Goal: Task Accomplishment & Management: Complete application form

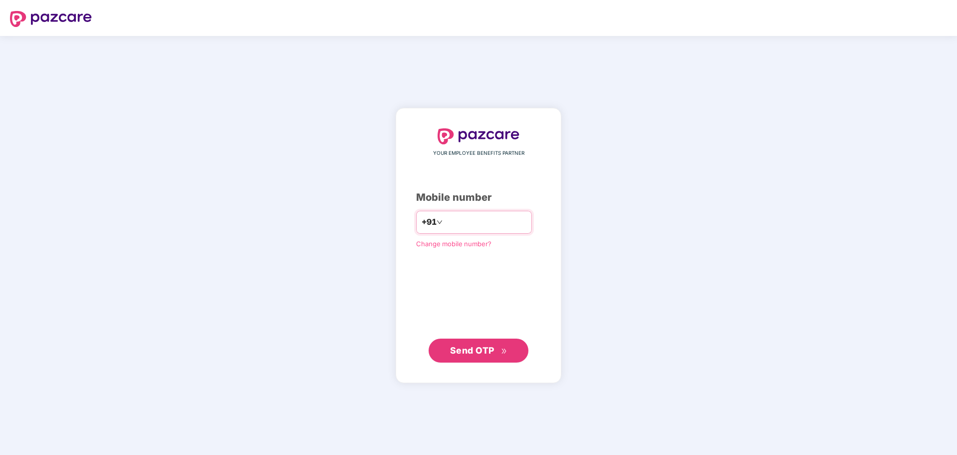
click at [511, 224] on input "number" at bounding box center [486, 222] width 82 height 16
type input "**********"
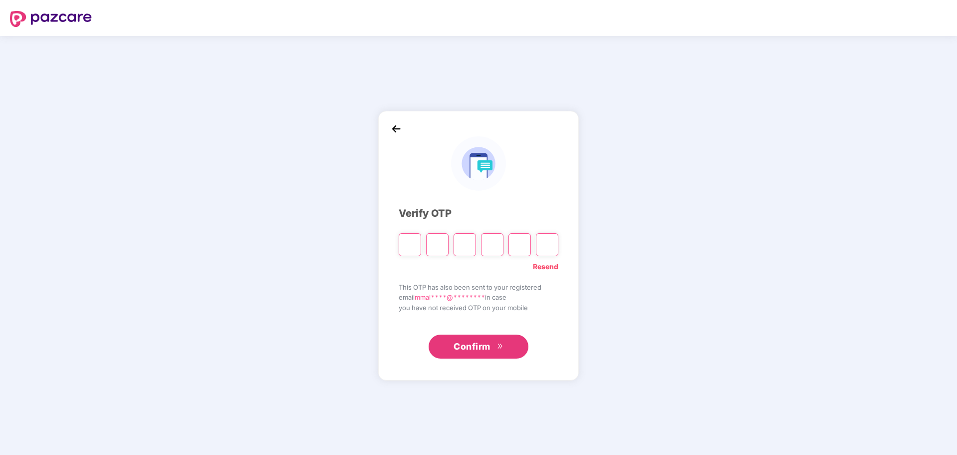
type input "*"
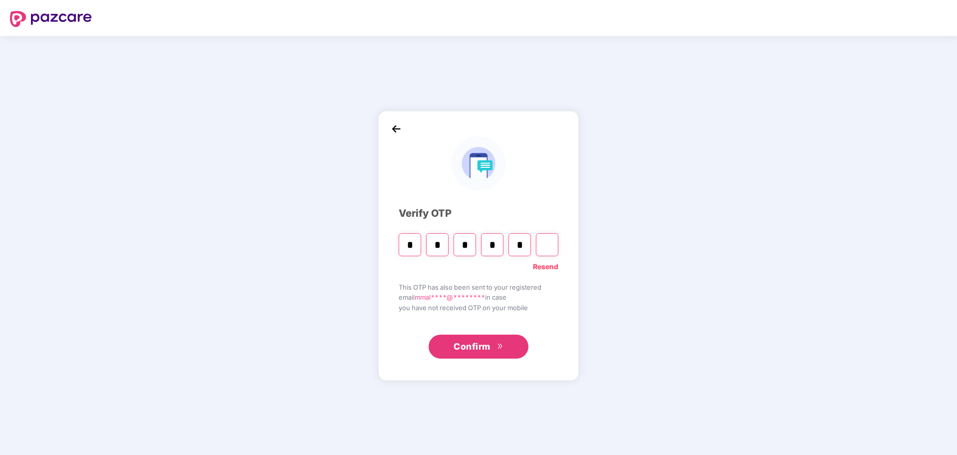
type input "*"
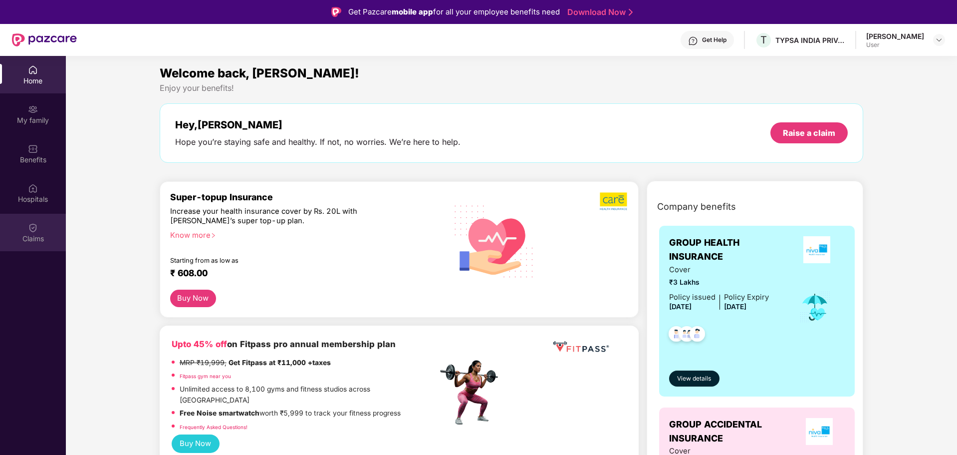
click at [28, 224] on img at bounding box center [33, 228] width 10 height 10
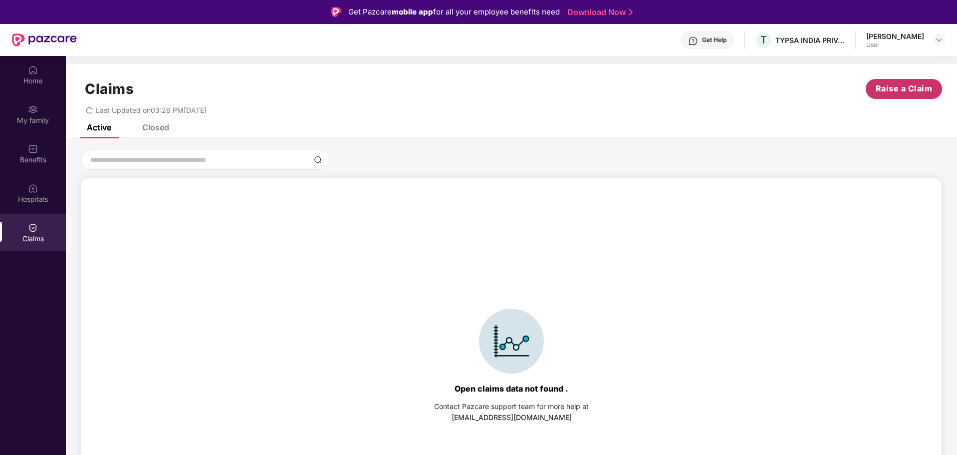
click at [894, 91] on span "Raise a Claim" at bounding box center [904, 88] width 57 height 12
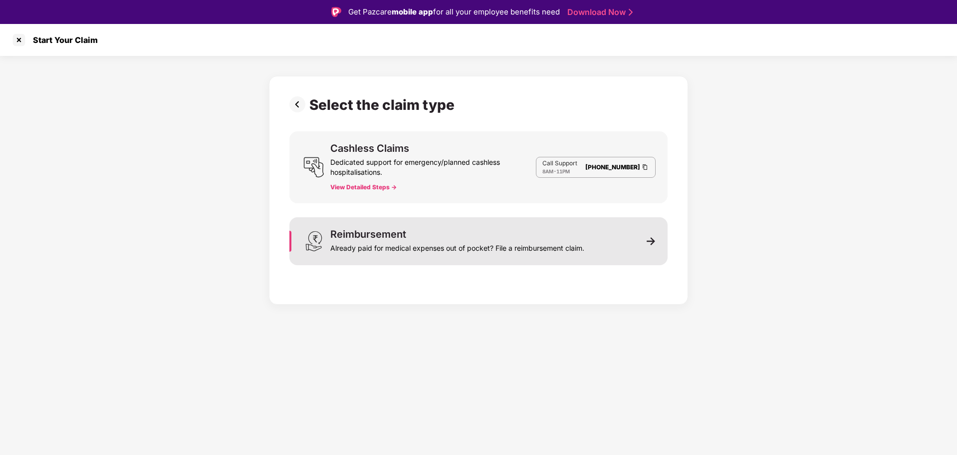
click at [530, 244] on div "Already paid for medical expenses out of pocket? File a reimbursement claim." at bounding box center [457, 246] width 254 height 14
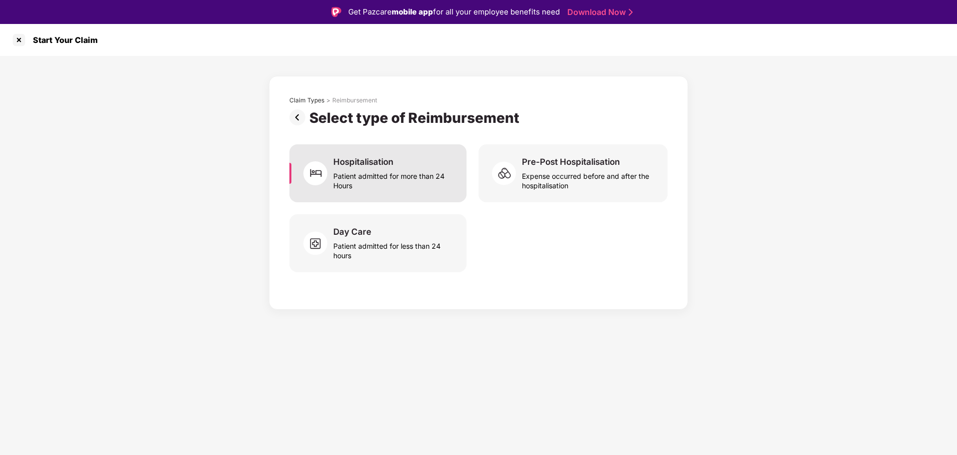
click at [366, 173] on div "Patient admitted for more than 24 Hours" at bounding box center [393, 178] width 121 height 23
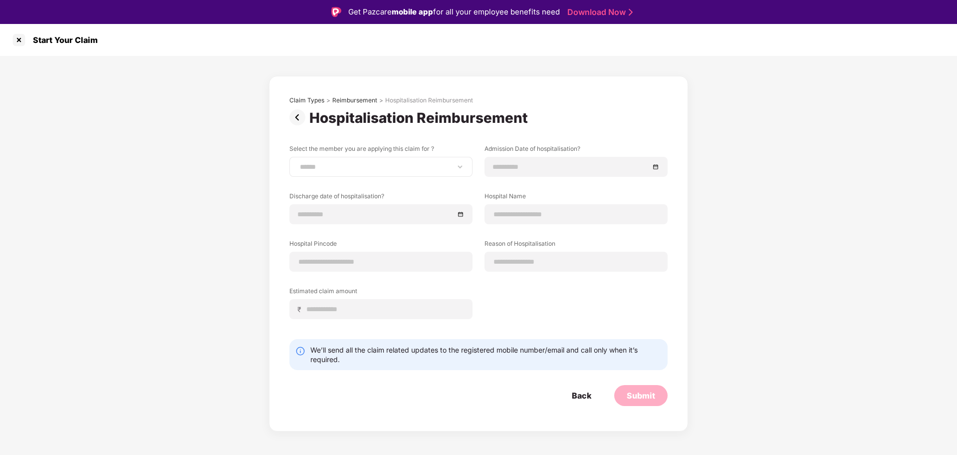
click at [379, 174] on div "**********" at bounding box center [380, 167] width 183 height 20
click at [381, 163] on select "**********" at bounding box center [381, 167] width 166 height 8
select select "**********"
click at [298, 163] on select "**********" at bounding box center [381, 167] width 166 height 8
click at [604, 164] on input at bounding box center [571, 166] width 156 height 11
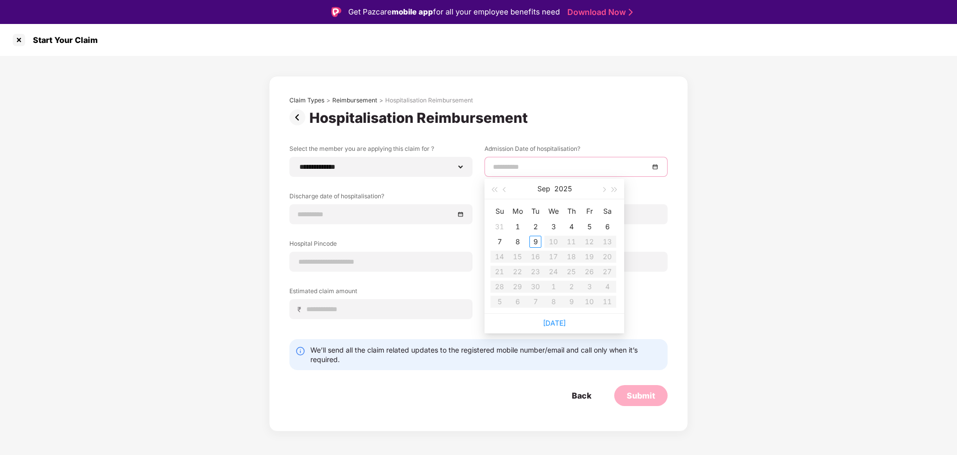
type input "**********"
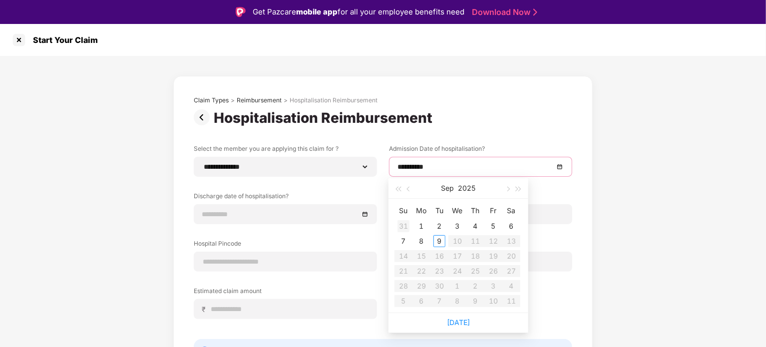
type input "**********"
click at [407, 187] on span "button" at bounding box center [409, 189] width 5 height 5
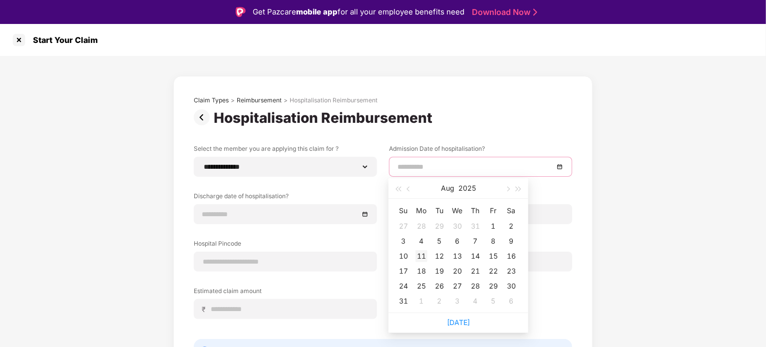
type input "**********"
click at [421, 254] on div "11" at bounding box center [421, 256] width 12 height 12
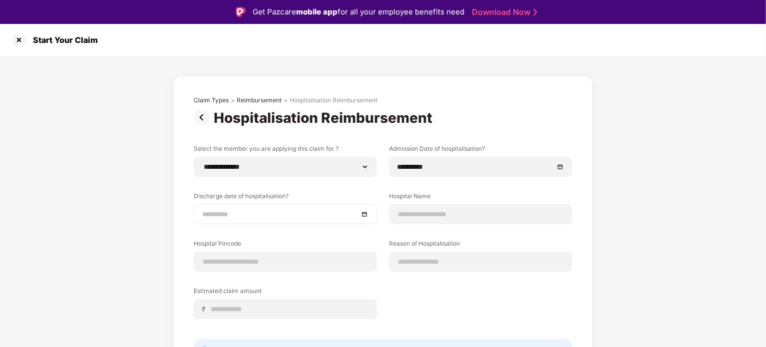
click at [368, 212] on div at bounding box center [285, 214] width 183 height 20
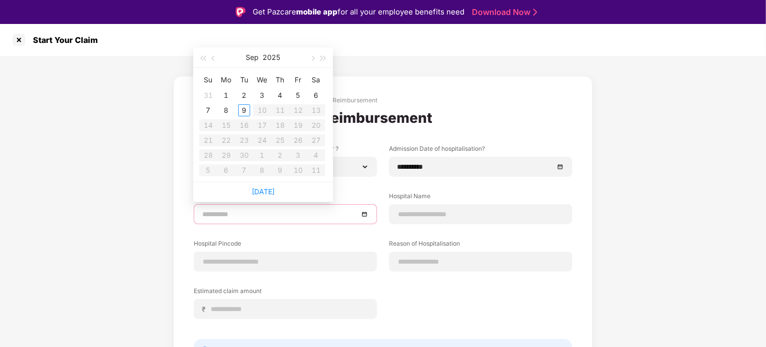
type input "**********"
click at [212, 58] on span "button" at bounding box center [214, 58] width 5 height 5
type input "**********"
click at [248, 125] on div "12" at bounding box center [244, 125] width 12 height 12
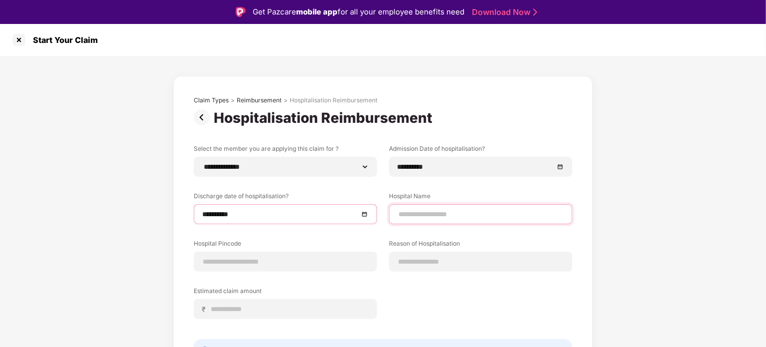
click at [414, 211] on input at bounding box center [480, 214] width 166 height 10
type input "**********"
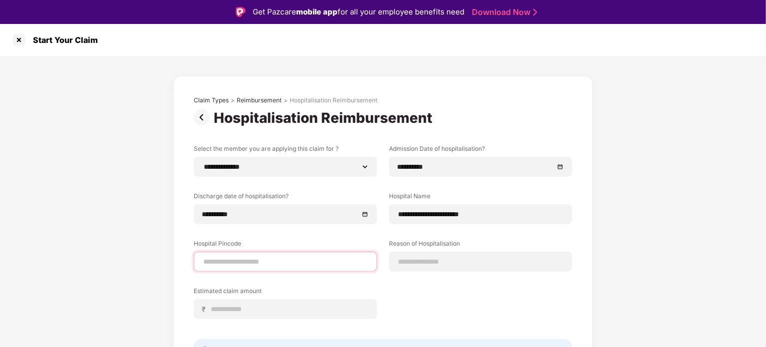
click at [242, 259] on input at bounding box center [285, 262] width 166 height 10
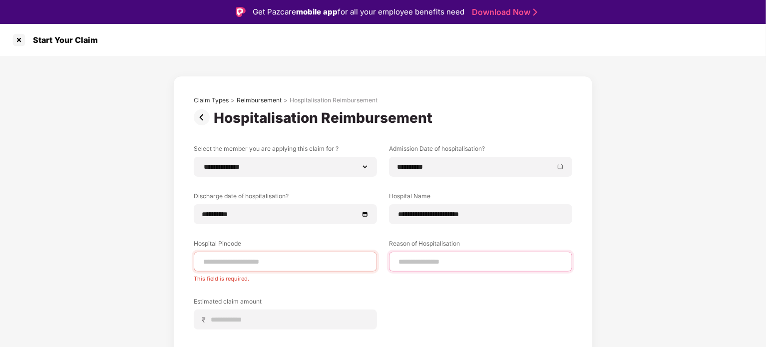
click at [414, 260] on input at bounding box center [480, 262] width 166 height 10
click at [428, 263] on input at bounding box center [480, 262] width 166 height 10
type input "**********"
click at [305, 264] on input at bounding box center [285, 262] width 166 height 10
click at [221, 263] on input at bounding box center [285, 262] width 166 height 10
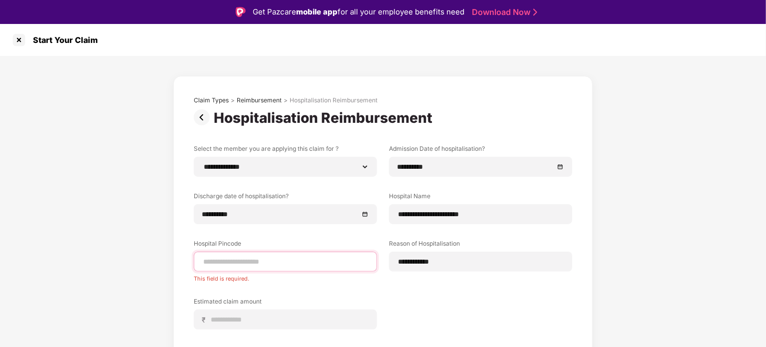
paste input "******"
type input "******"
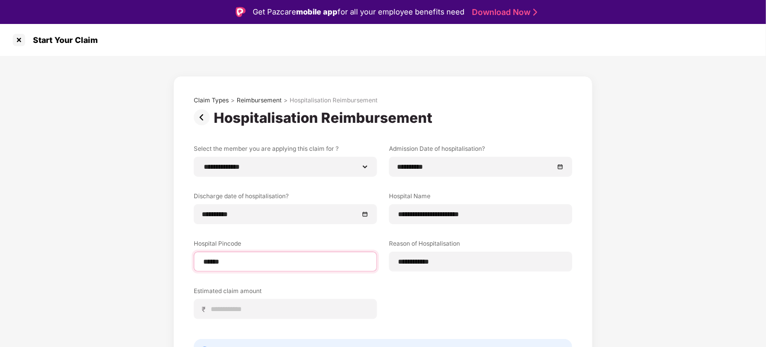
select select "*********"
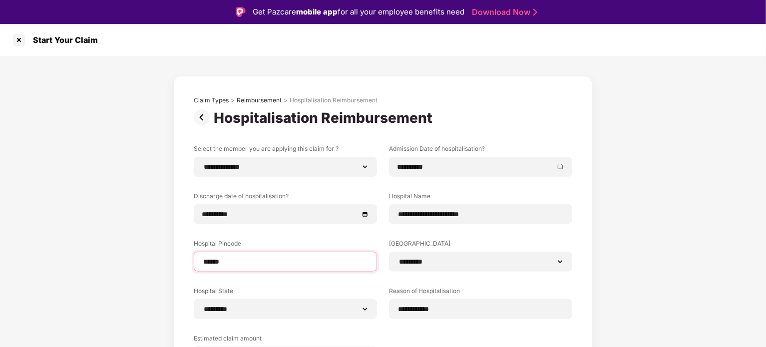
type input "******"
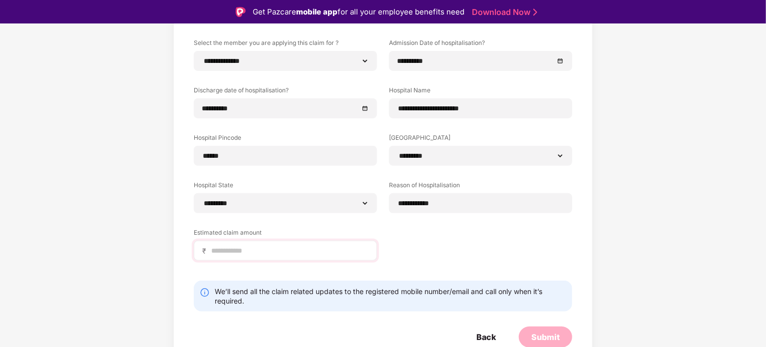
scroll to position [107, 0]
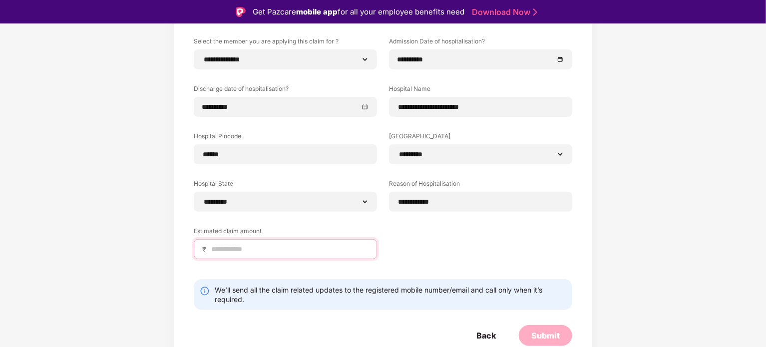
click at [249, 246] on input at bounding box center [289, 249] width 158 height 10
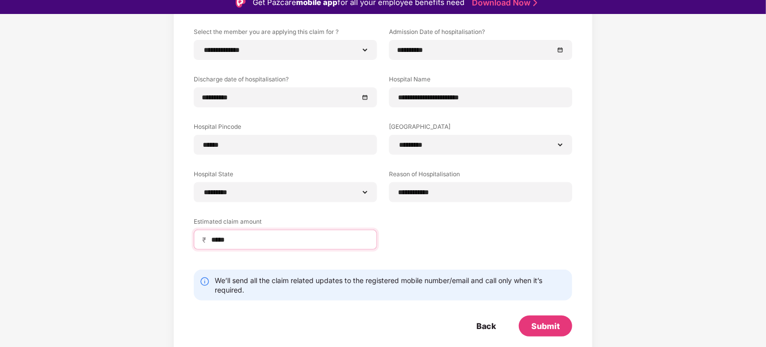
scroll to position [24, 0]
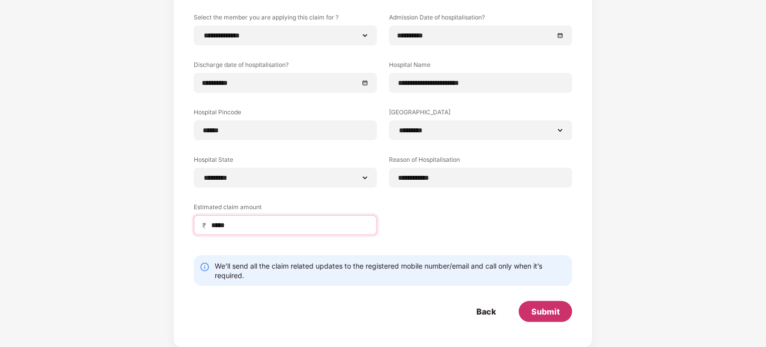
type input "*****"
click at [555, 309] on div "Submit" at bounding box center [545, 311] width 28 height 11
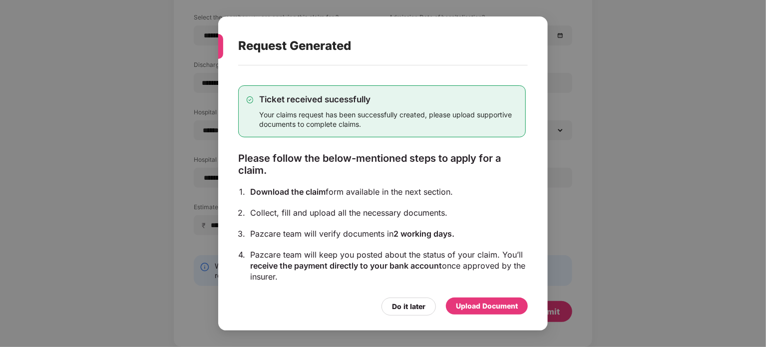
click at [495, 306] on div "Upload Document" at bounding box center [487, 305] width 62 height 11
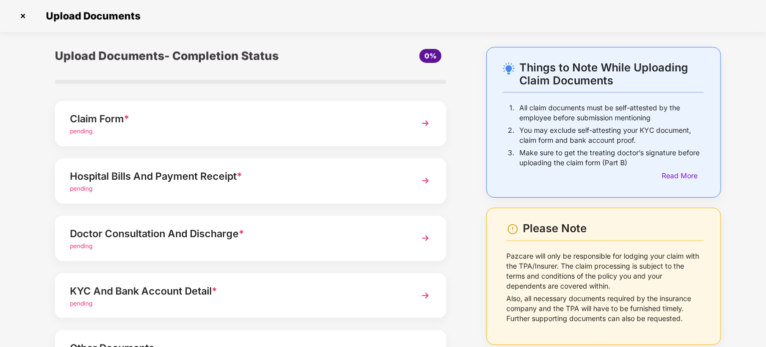
click at [423, 121] on img at bounding box center [425, 123] width 18 height 18
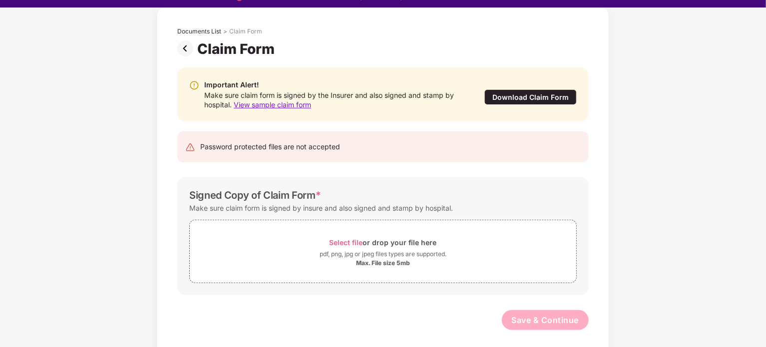
scroll to position [24, 0]
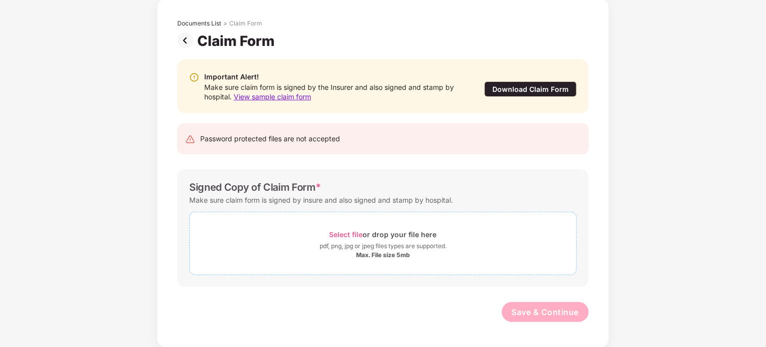
click at [343, 235] on span "Select file" at bounding box center [345, 234] width 33 height 8
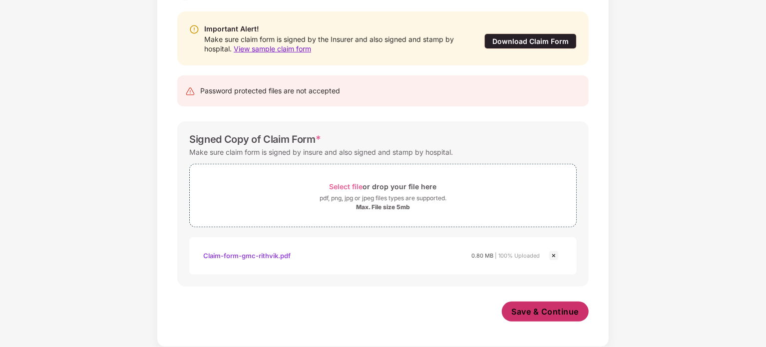
scroll to position [95, 0]
click at [535, 309] on span "Save & Continue" at bounding box center [545, 311] width 67 height 11
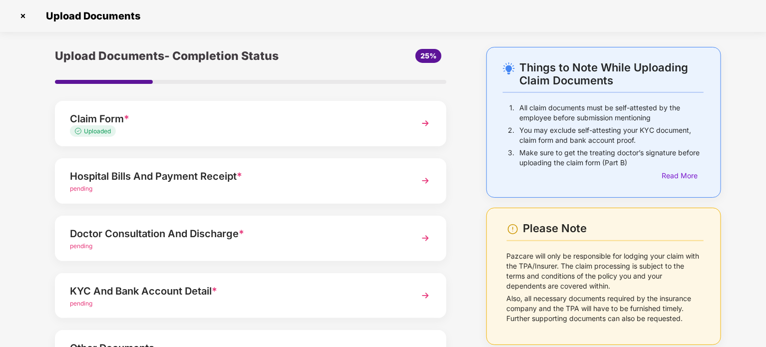
click at [324, 187] on div "pending" at bounding box center [235, 188] width 331 height 9
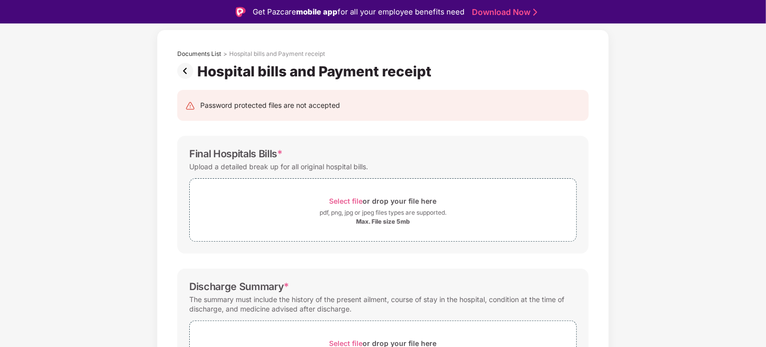
scroll to position [50, 0]
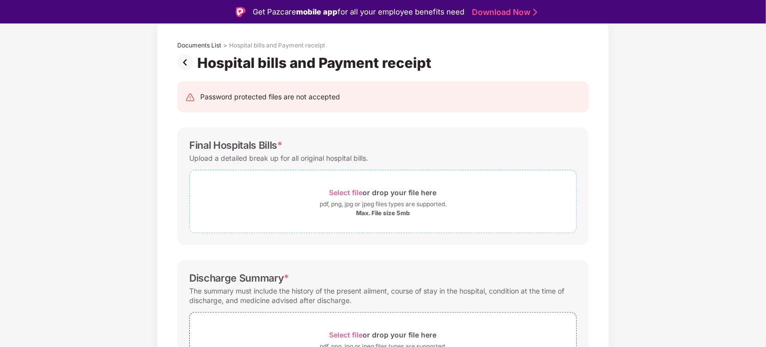
click at [347, 193] on span "Select file" at bounding box center [345, 192] width 33 height 8
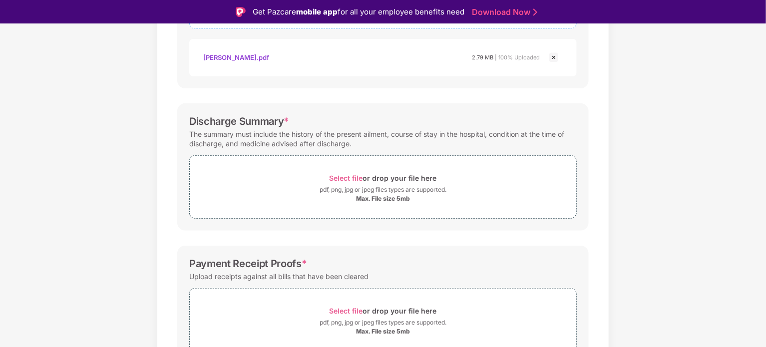
scroll to position [299, 0]
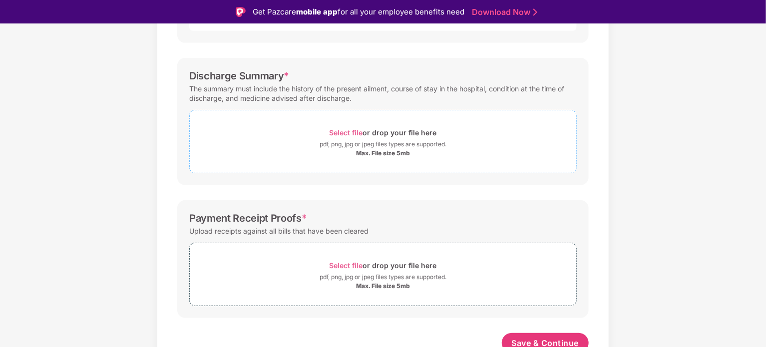
click at [345, 130] on span "Select file" at bounding box center [345, 132] width 33 height 8
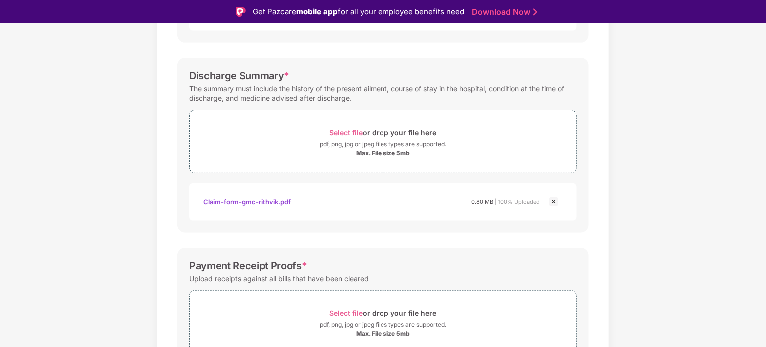
click at [551, 201] on img at bounding box center [554, 202] width 12 height 12
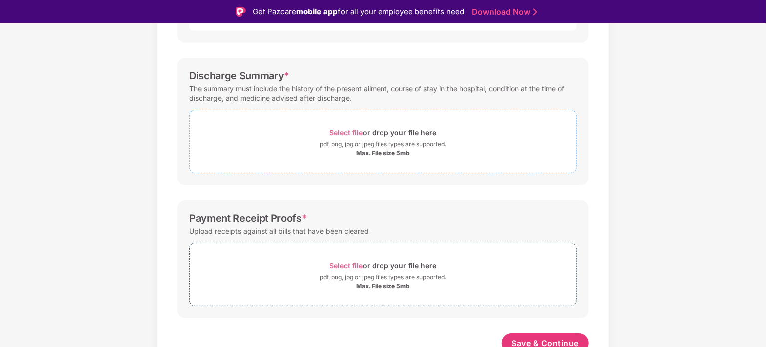
click at [341, 130] on span "Select file" at bounding box center [345, 132] width 33 height 8
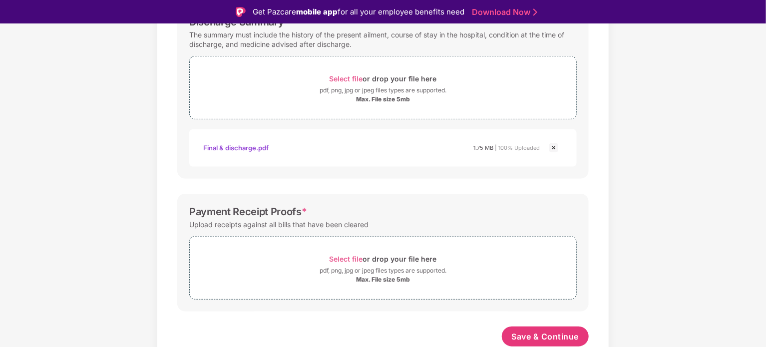
scroll to position [353, 0]
click at [354, 259] on span "Select file" at bounding box center [345, 259] width 33 height 8
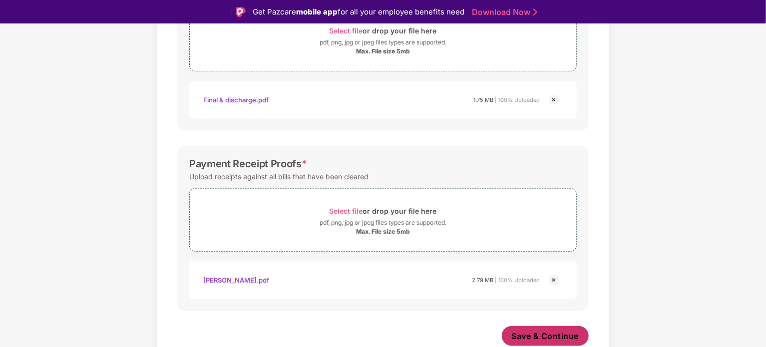
scroll to position [401, 0]
click at [558, 334] on span "Save & Continue" at bounding box center [545, 336] width 67 height 11
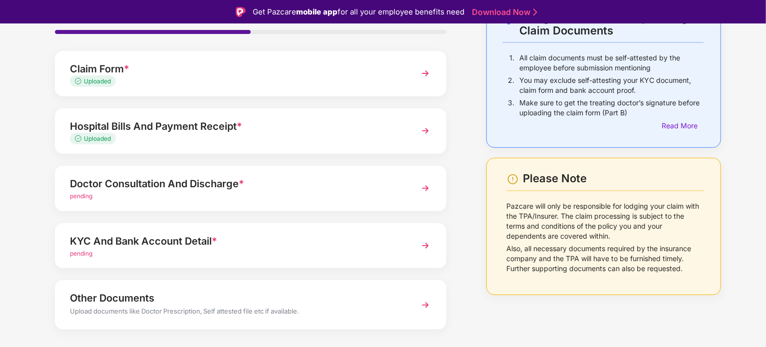
scroll to position [94, 0]
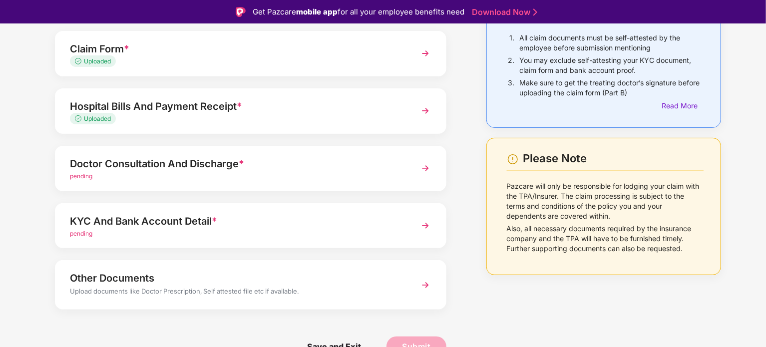
click at [357, 172] on div "pending" at bounding box center [235, 176] width 331 height 9
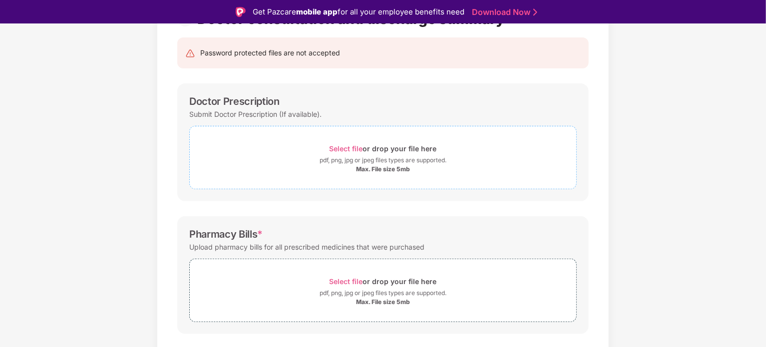
click at [343, 145] on span "Select file" at bounding box center [345, 148] width 33 height 8
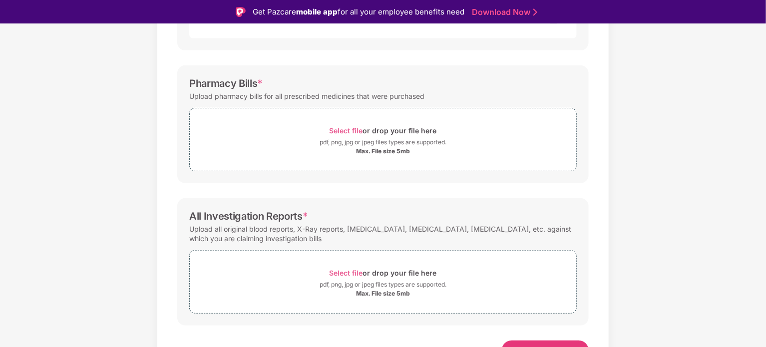
scroll to position [293, 0]
click at [357, 127] on span "Select file" at bounding box center [345, 129] width 33 height 8
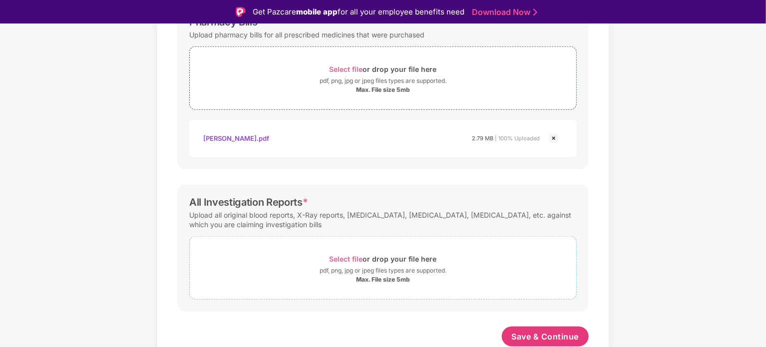
scroll to position [353, 0]
click at [347, 256] on span "Select file" at bounding box center [345, 259] width 33 height 8
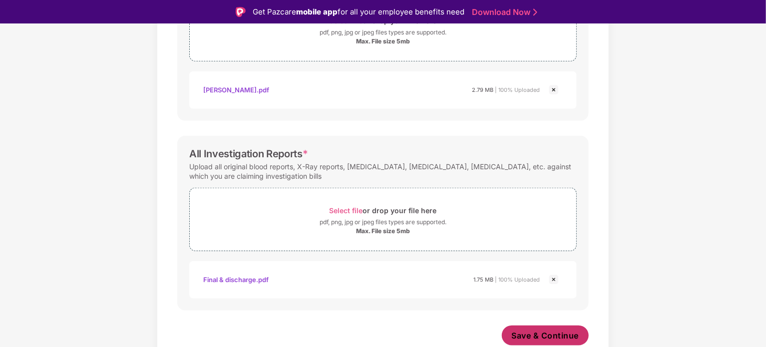
scroll to position [401, 0]
click at [553, 335] on span "Save & Continue" at bounding box center [545, 336] width 67 height 11
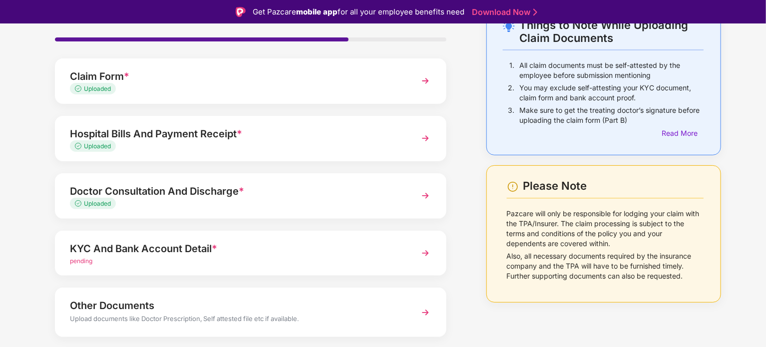
scroll to position [94, 0]
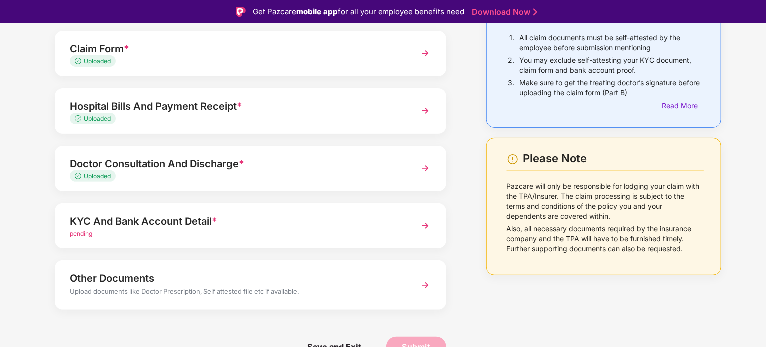
click at [234, 221] on div "KYC And Bank Account Detail *" at bounding box center [235, 221] width 331 height 16
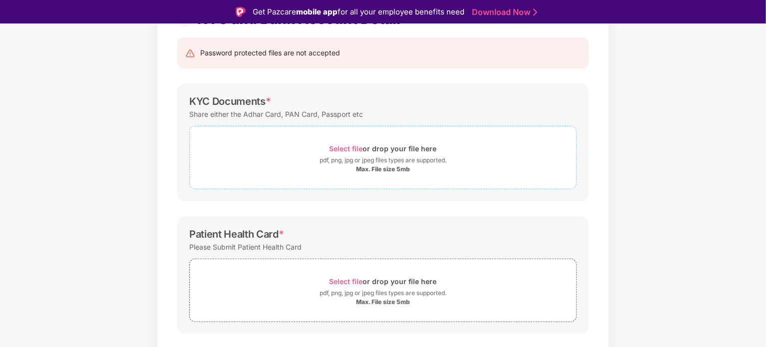
click at [356, 146] on span "Select file" at bounding box center [345, 148] width 33 height 8
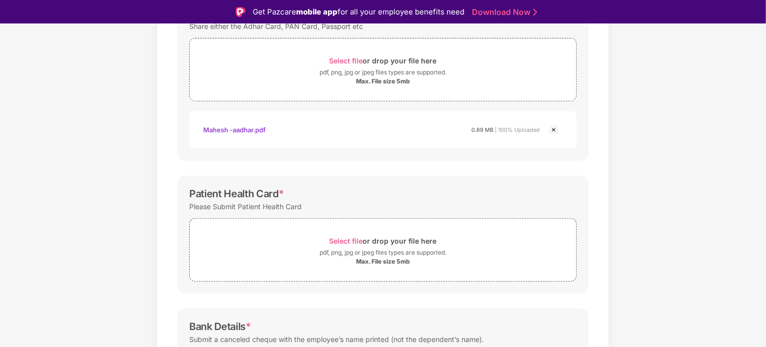
scroll to position [244, 0]
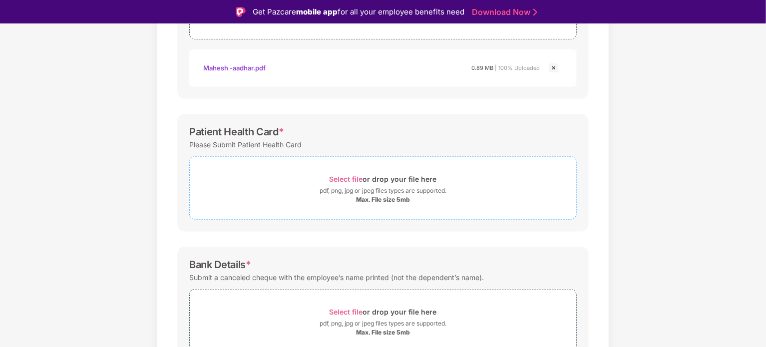
click at [354, 175] on span "Select file" at bounding box center [345, 179] width 33 height 8
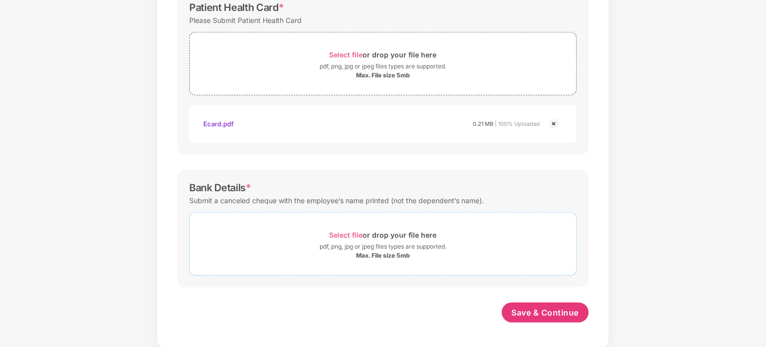
scroll to position [344, 0]
click at [346, 231] on span "Select file" at bounding box center [345, 235] width 33 height 8
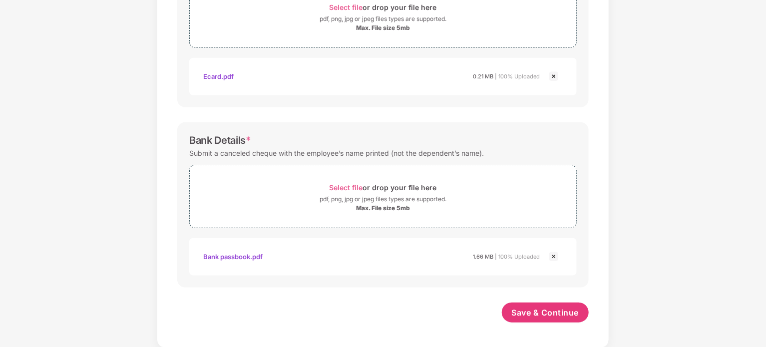
scroll to position [391, 0]
click at [558, 313] on span "Save & Continue" at bounding box center [545, 312] width 67 height 11
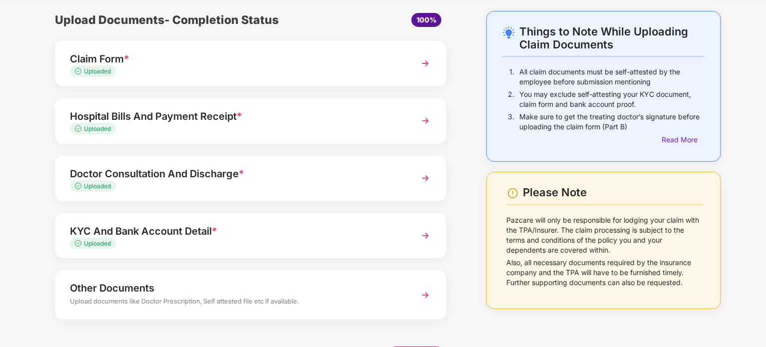
scroll to position [70, 0]
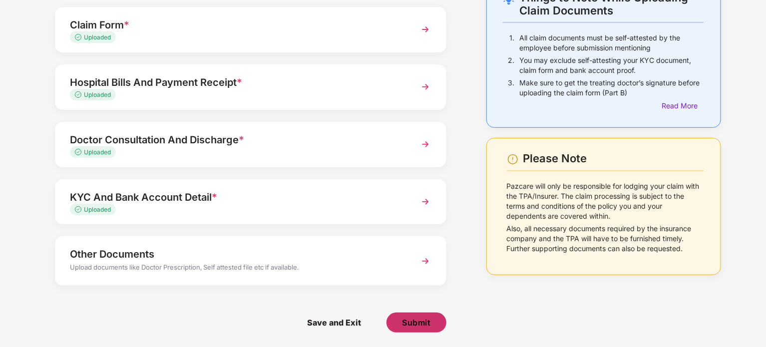
click at [423, 319] on span "Submit" at bounding box center [416, 322] width 28 height 11
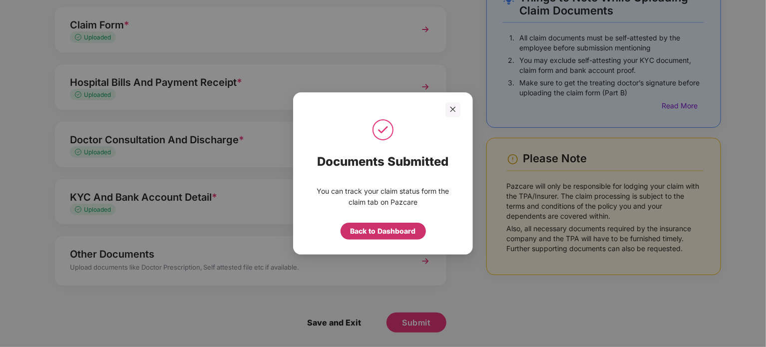
click at [387, 231] on div "Back to Dashboard" at bounding box center [382, 231] width 65 height 11
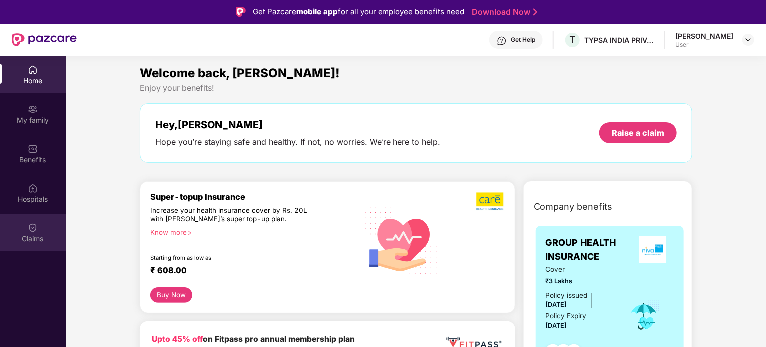
click at [32, 228] on img at bounding box center [33, 228] width 10 height 10
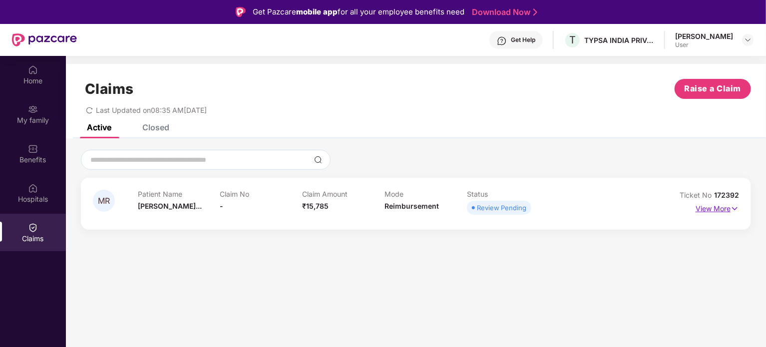
click at [732, 208] on img at bounding box center [734, 208] width 8 height 11
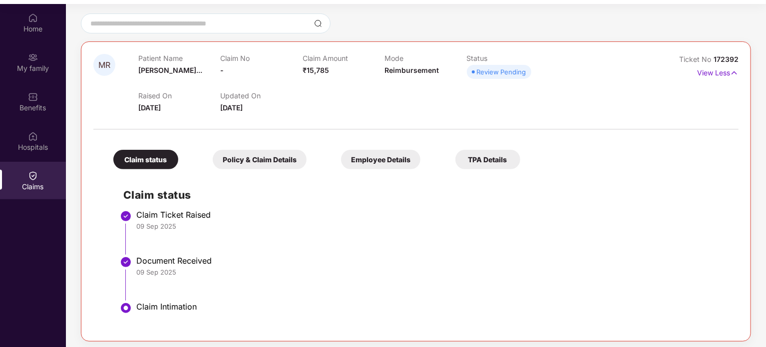
scroll to position [56, 0]
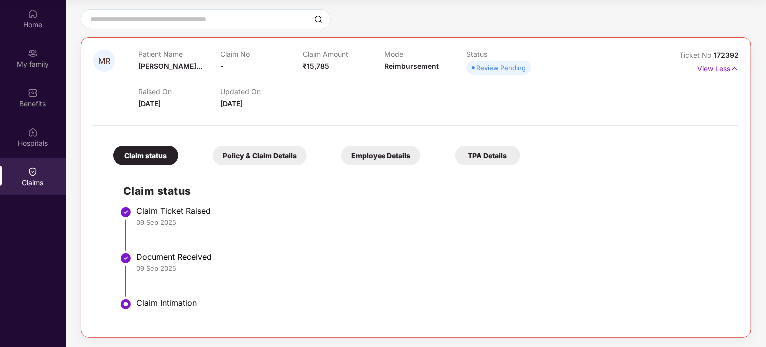
click at [379, 155] on div "Employee Details" at bounding box center [380, 155] width 79 height 19
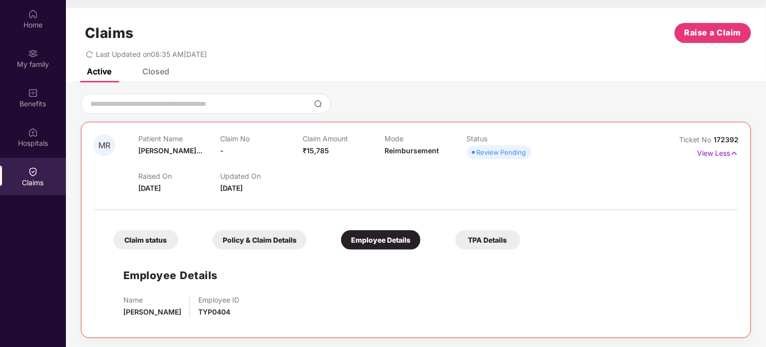
scroll to position [0, 0]
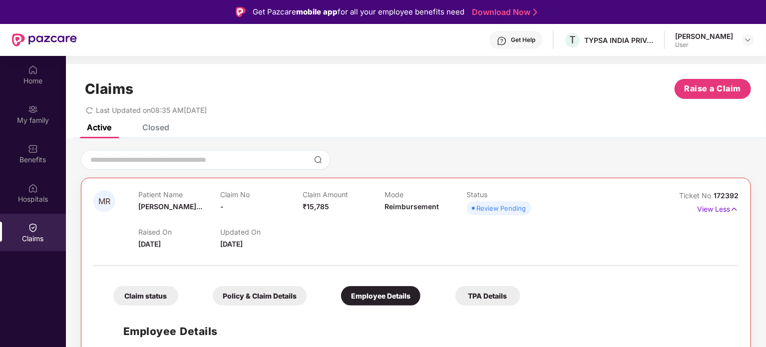
click at [162, 130] on div "Closed" at bounding box center [155, 127] width 27 height 10
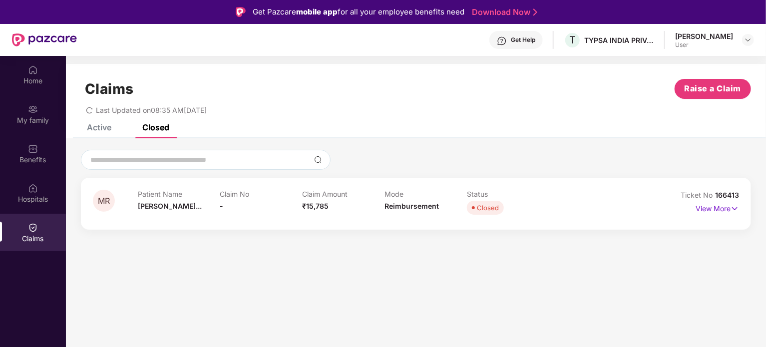
click at [103, 124] on div "Active" at bounding box center [99, 127] width 24 height 10
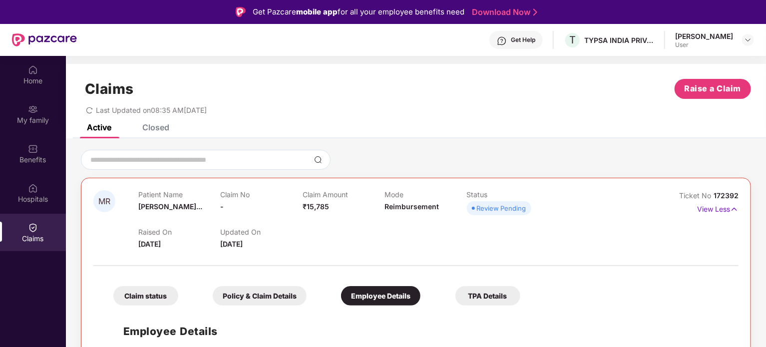
click at [144, 125] on div "Closed" at bounding box center [155, 127] width 27 height 10
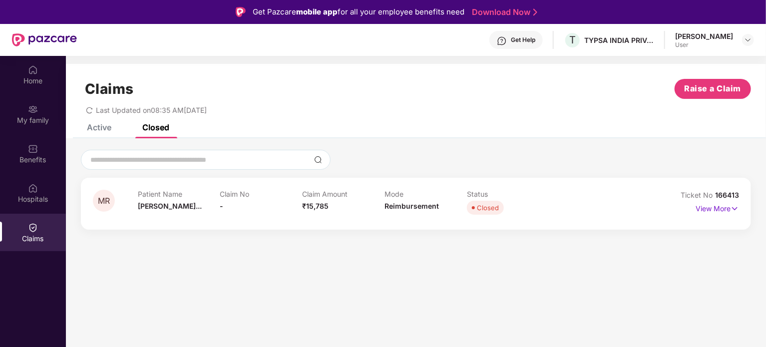
click at [106, 127] on div "Active" at bounding box center [99, 127] width 24 height 10
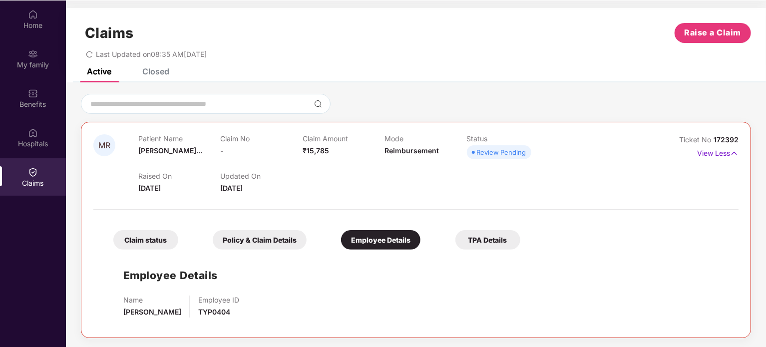
scroll to position [56, 0]
click at [478, 238] on div "TPA Details" at bounding box center [487, 239] width 65 height 19
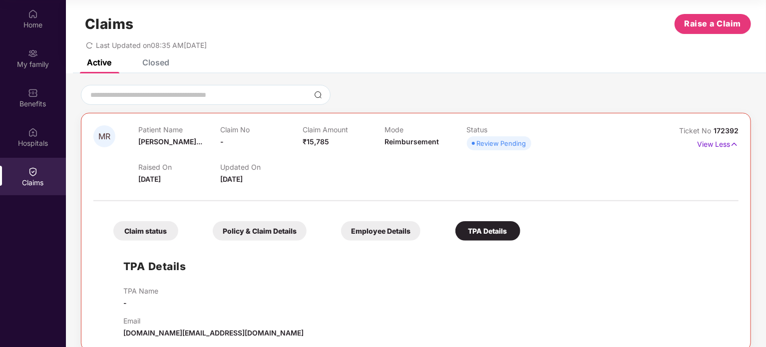
scroll to position [22, 0]
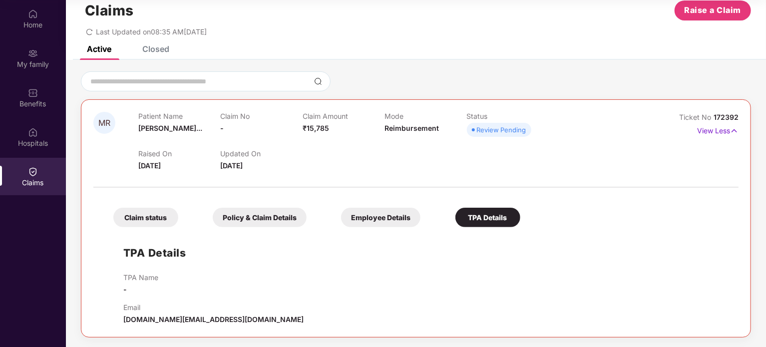
click at [153, 214] on div "Claim status" at bounding box center [145, 217] width 65 height 19
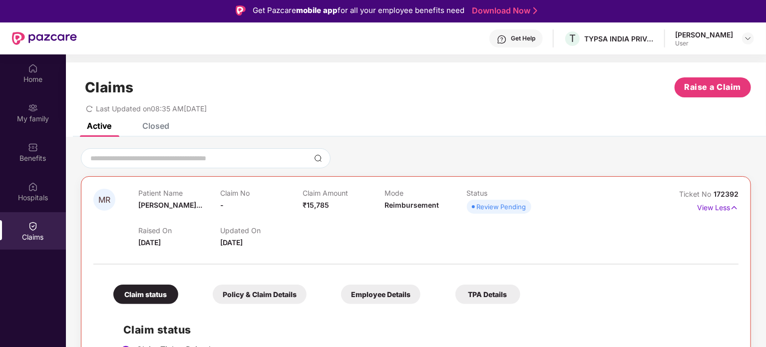
scroll to position [0, 0]
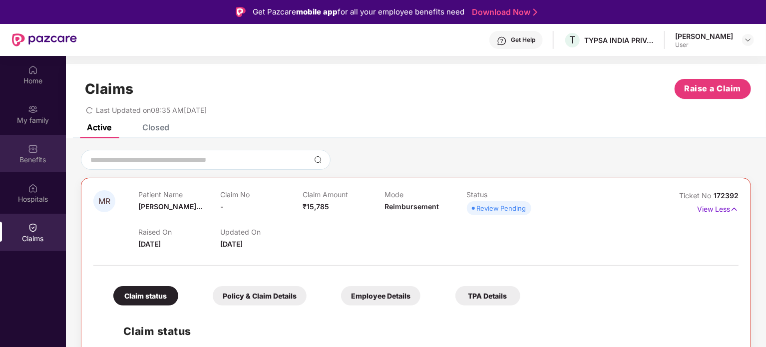
click at [28, 154] on div "Benefits" at bounding box center [33, 153] width 66 height 37
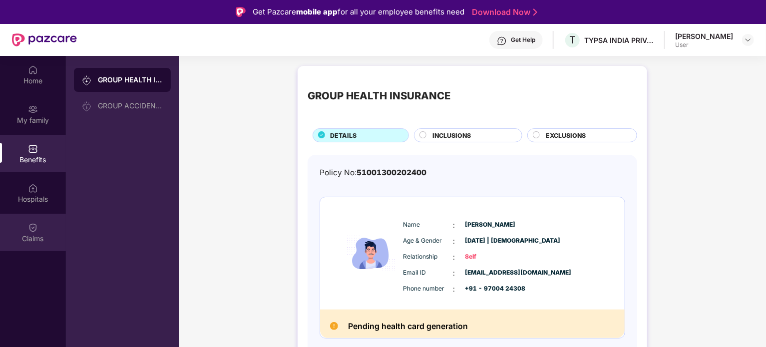
click at [26, 231] on div "Claims" at bounding box center [33, 232] width 66 height 37
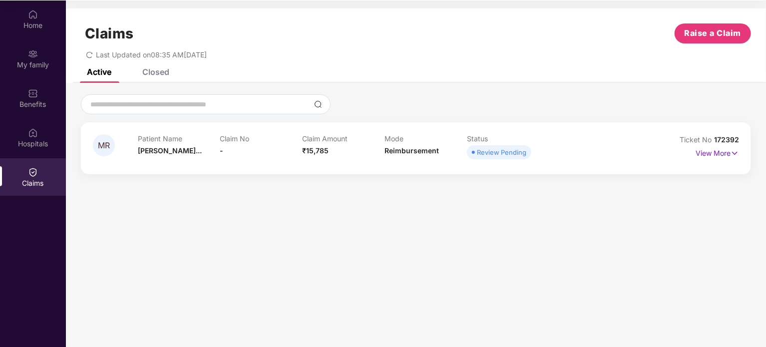
scroll to position [56, 0]
click at [718, 148] on p "View More" at bounding box center [716, 151] width 43 height 13
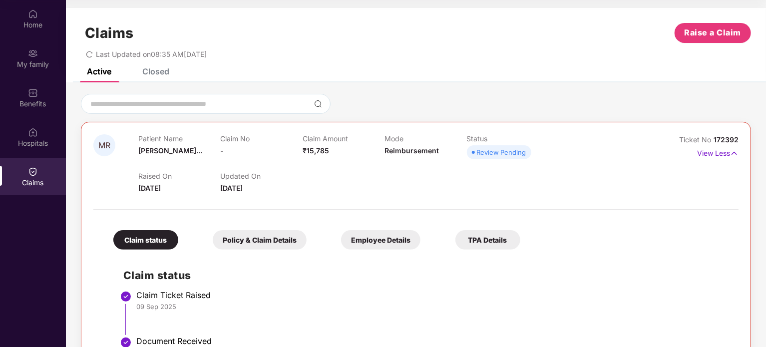
click at [141, 241] on div "Claim status" at bounding box center [145, 239] width 65 height 19
click at [34, 63] on div "My family" at bounding box center [33, 64] width 66 height 10
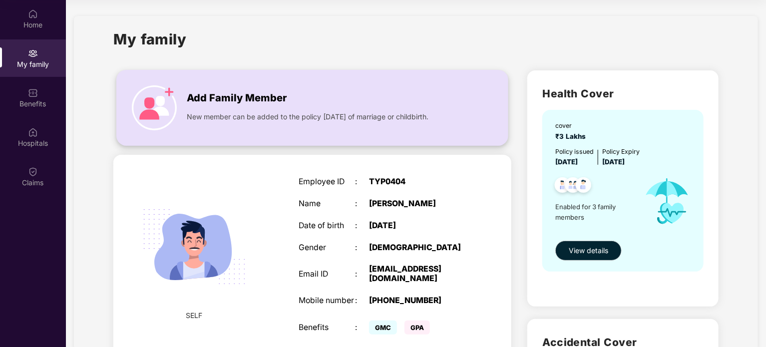
click at [157, 103] on img at bounding box center [154, 107] width 45 height 45
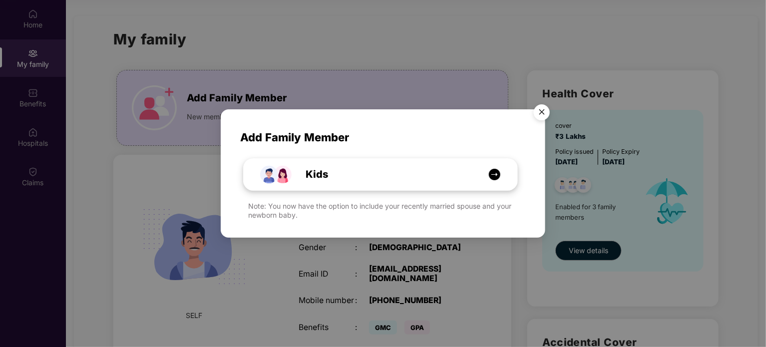
click at [497, 171] on img at bounding box center [494, 174] width 12 height 12
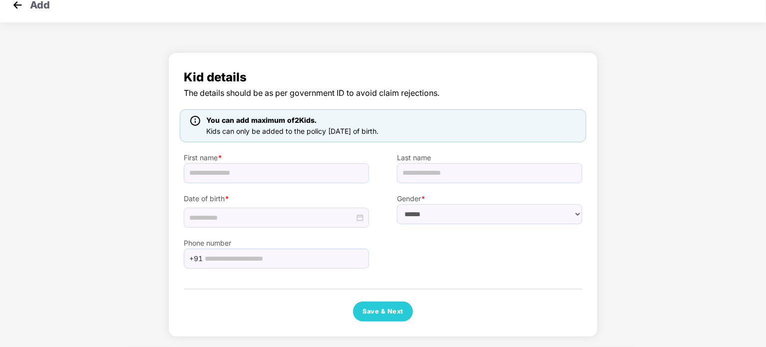
scroll to position [12, 0]
click at [19, 3] on img at bounding box center [17, 6] width 15 height 15
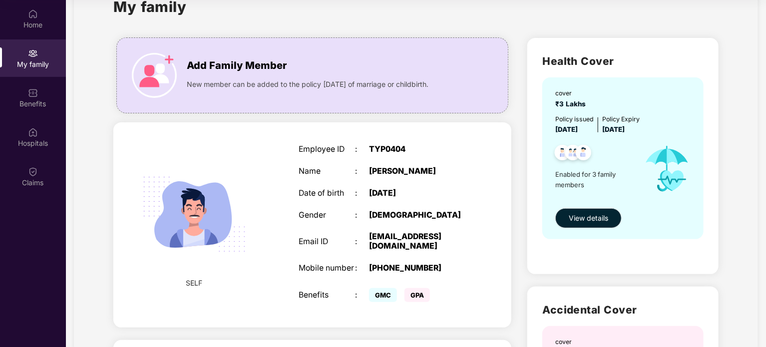
scroll to position [50, 0]
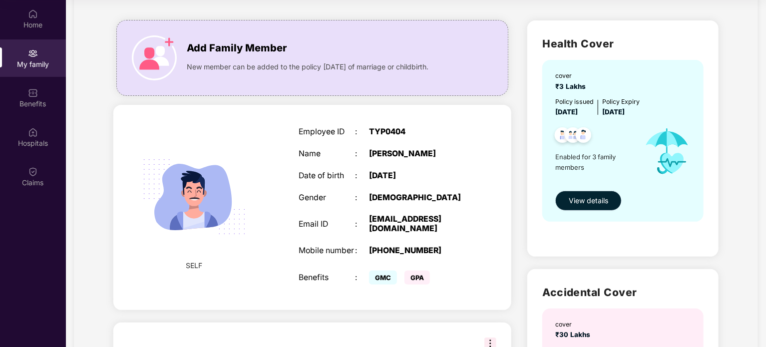
click at [605, 201] on span "View details" at bounding box center [587, 200] width 39 height 11
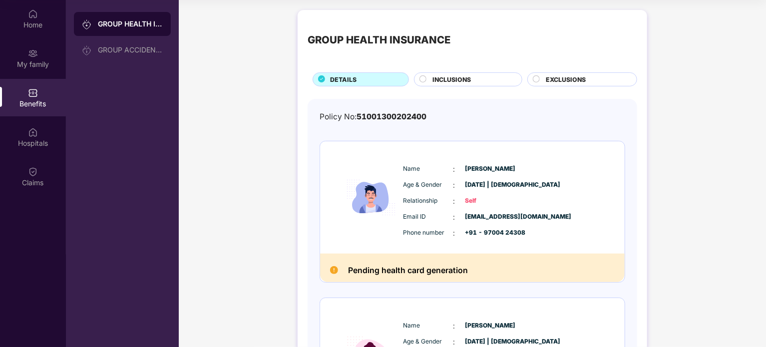
click at [420, 78] on circle at bounding box center [423, 79] width 6 height 6
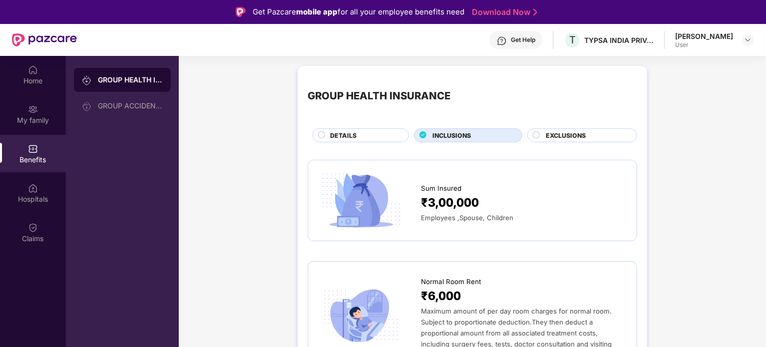
click at [555, 134] on span "EXCLUSIONS" at bounding box center [566, 135] width 40 height 9
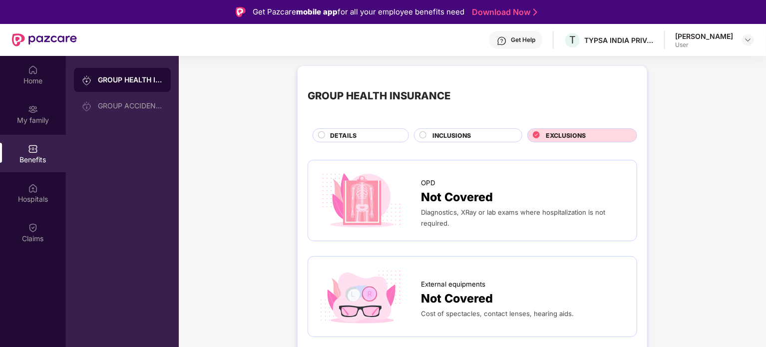
click at [369, 135] on div "DETAILS" at bounding box center [364, 136] width 78 height 11
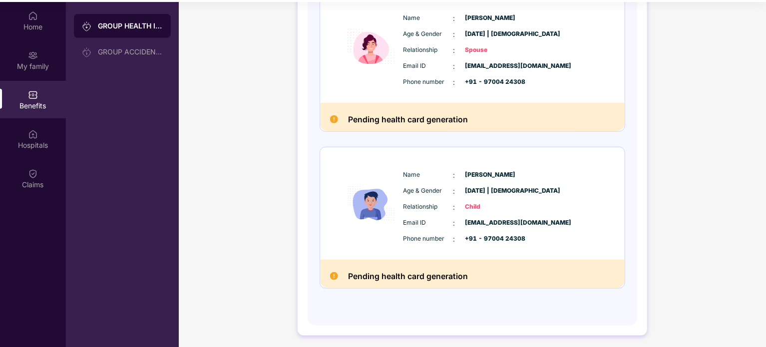
scroll to position [56, 0]
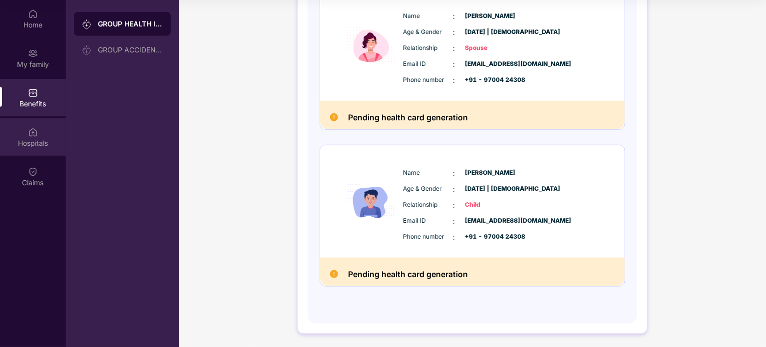
click at [25, 134] on div "Hospitals" at bounding box center [33, 136] width 66 height 37
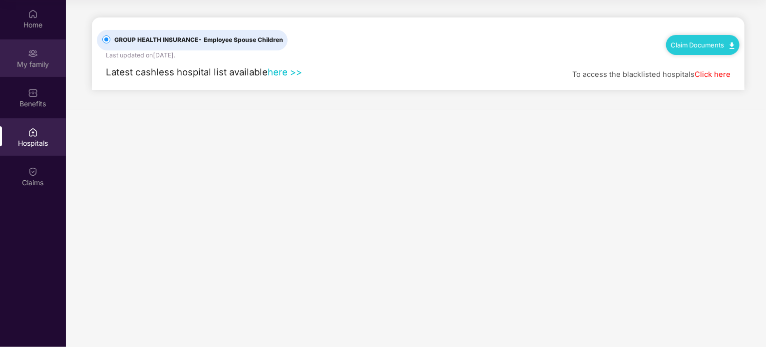
click at [32, 62] on div "My family" at bounding box center [33, 64] width 66 height 10
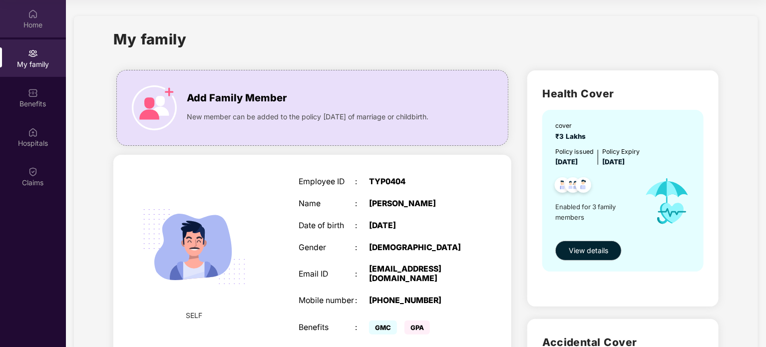
click at [36, 19] on div "Home" at bounding box center [33, 18] width 66 height 37
